Goal: Task Accomplishment & Management: Manage account settings

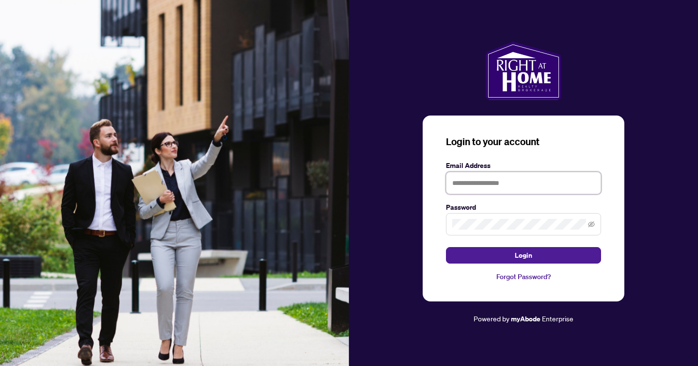
click at [499, 184] on input "text" at bounding box center [523, 183] width 155 height 22
type input "**********"
click at [446, 247] on button "Login" at bounding box center [523, 255] width 155 height 16
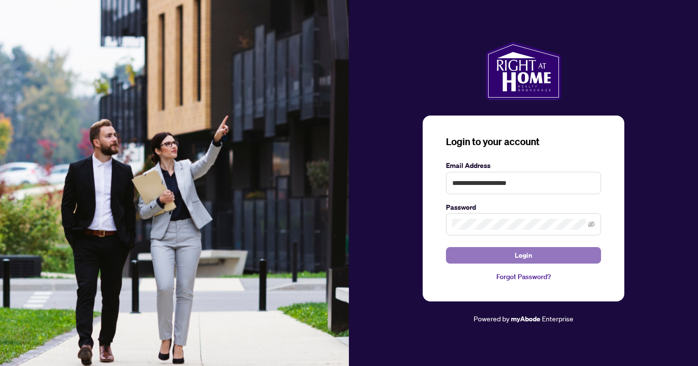
click at [543, 255] on button "Login" at bounding box center [523, 255] width 155 height 16
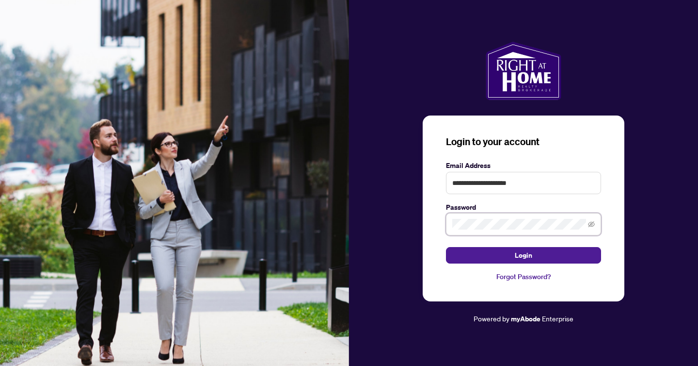
click at [446, 247] on button "Login" at bounding box center [523, 255] width 155 height 16
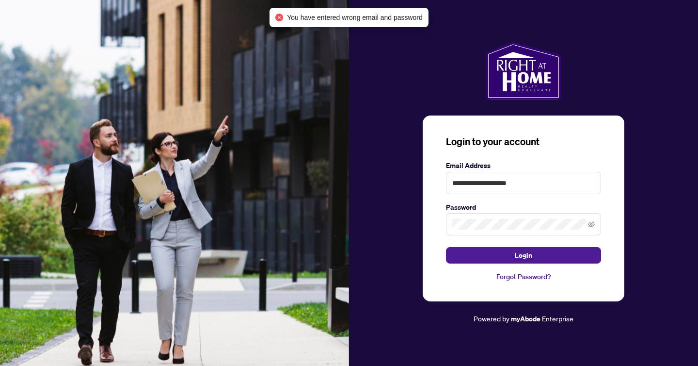
click at [529, 275] on link "Forgot Password?" at bounding box center [523, 276] width 155 height 11
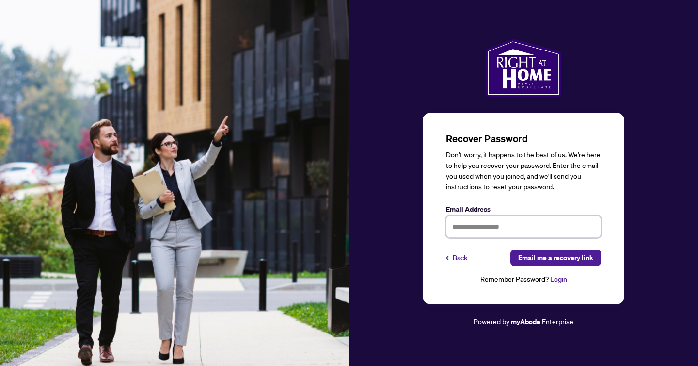
click at [487, 223] on input "text" at bounding box center [523, 226] width 155 height 22
type input "**********"
click at [538, 256] on span "Email me a recovery link" at bounding box center [555, 258] width 75 height 16
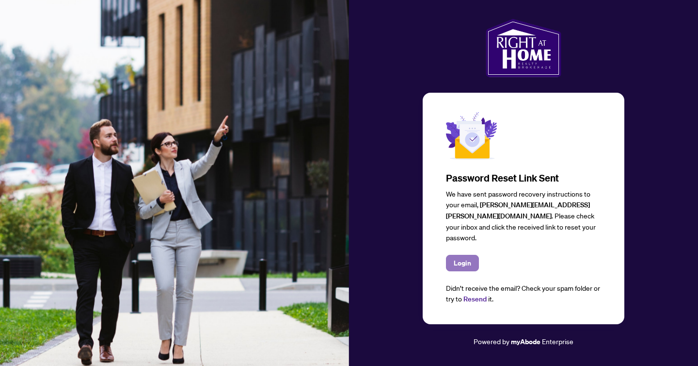
click at [469, 257] on span "Login" at bounding box center [462, 263] width 17 height 16
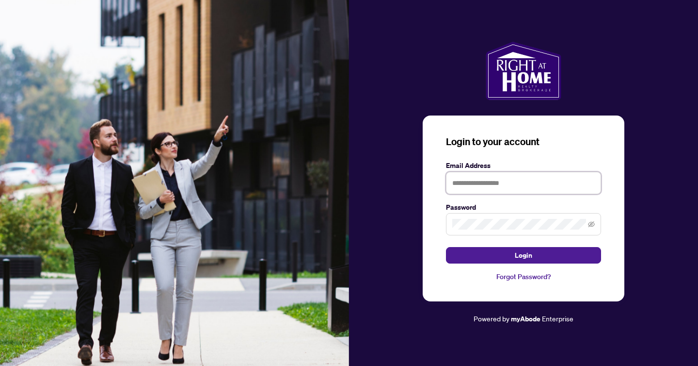
click at [479, 186] on input "text" at bounding box center [523, 183] width 155 height 22
type input "**********"
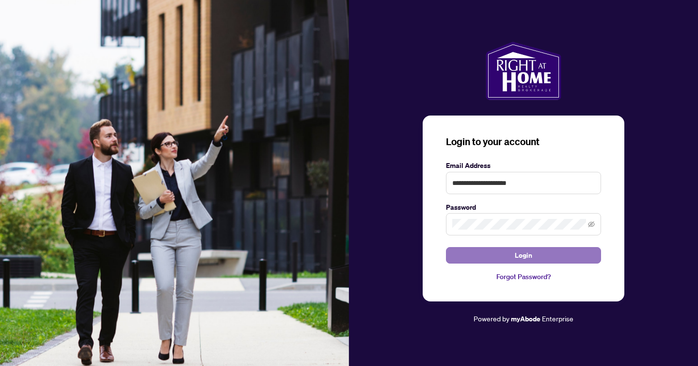
click at [544, 252] on button "Login" at bounding box center [523, 255] width 155 height 16
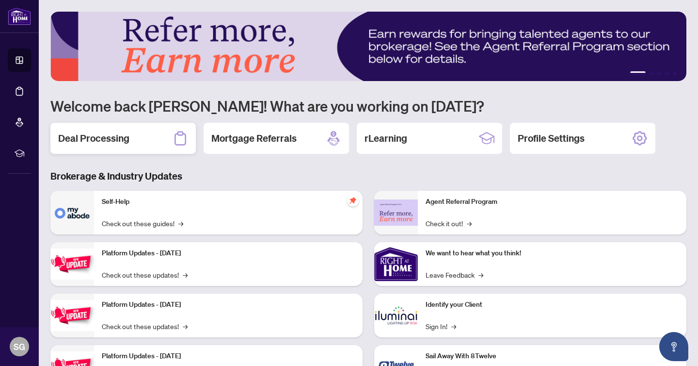
click at [131, 136] on div "Deal Processing" at bounding box center [122, 138] width 145 height 31
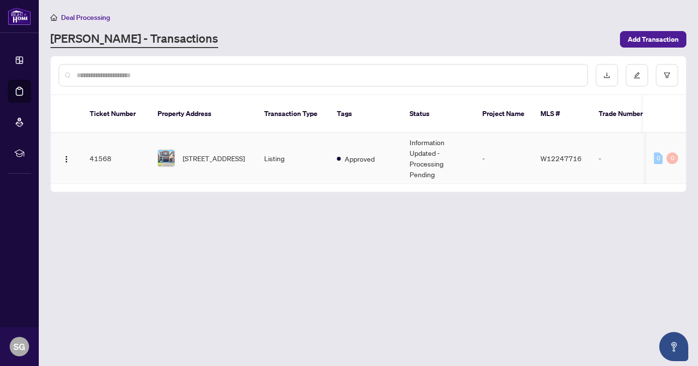
click at [422, 159] on td "Information Updated - Processing Pending" at bounding box center [438, 158] width 73 height 51
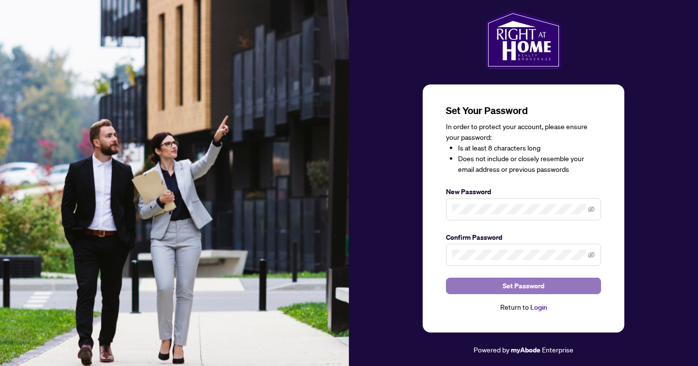
click at [529, 284] on span "Set Password" at bounding box center [524, 286] width 42 height 16
